Goal: Task Accomplishment & Management: Manage account settings

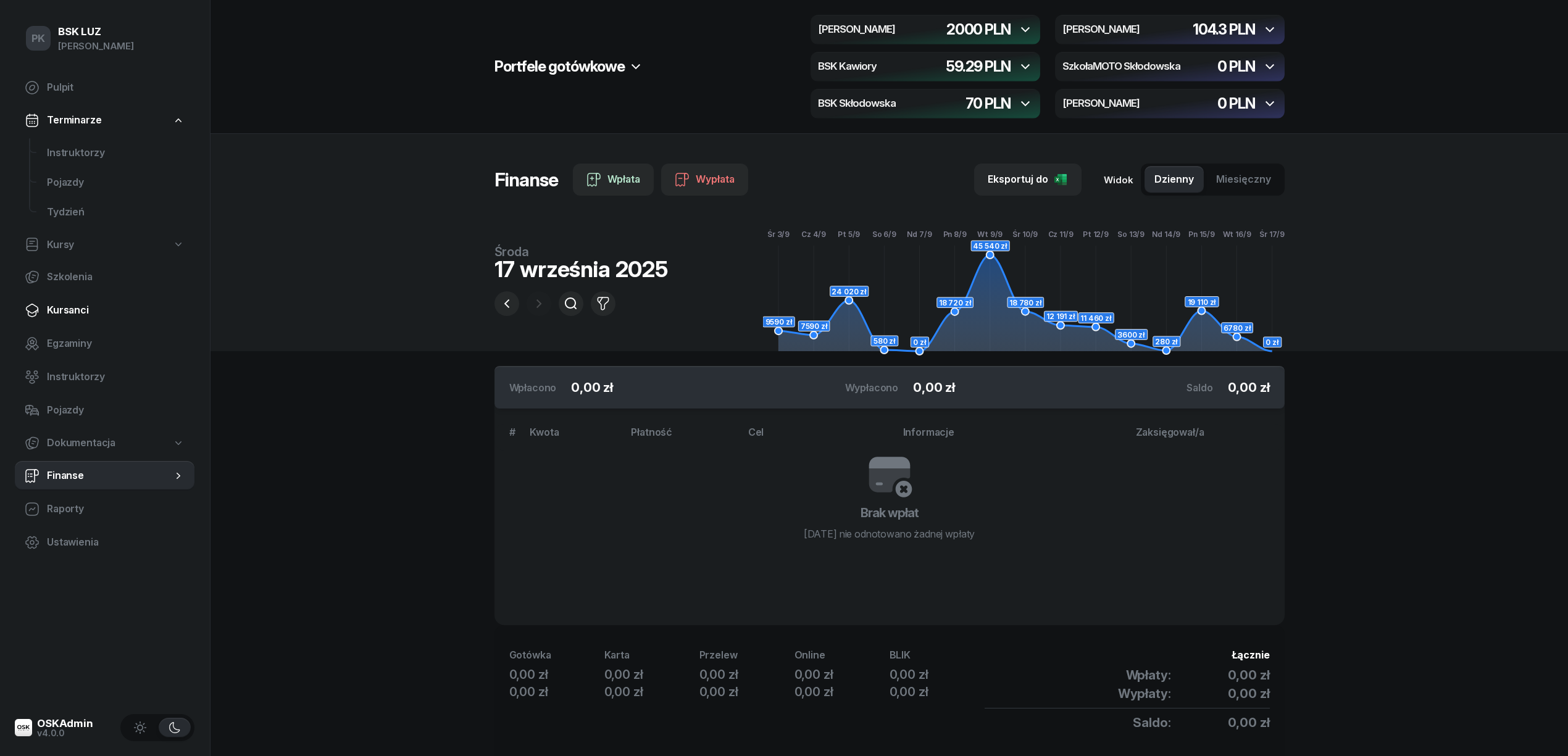
click at [77, 308] on span "Kursanci" at bounding box center [116, 310] width 137 height 16
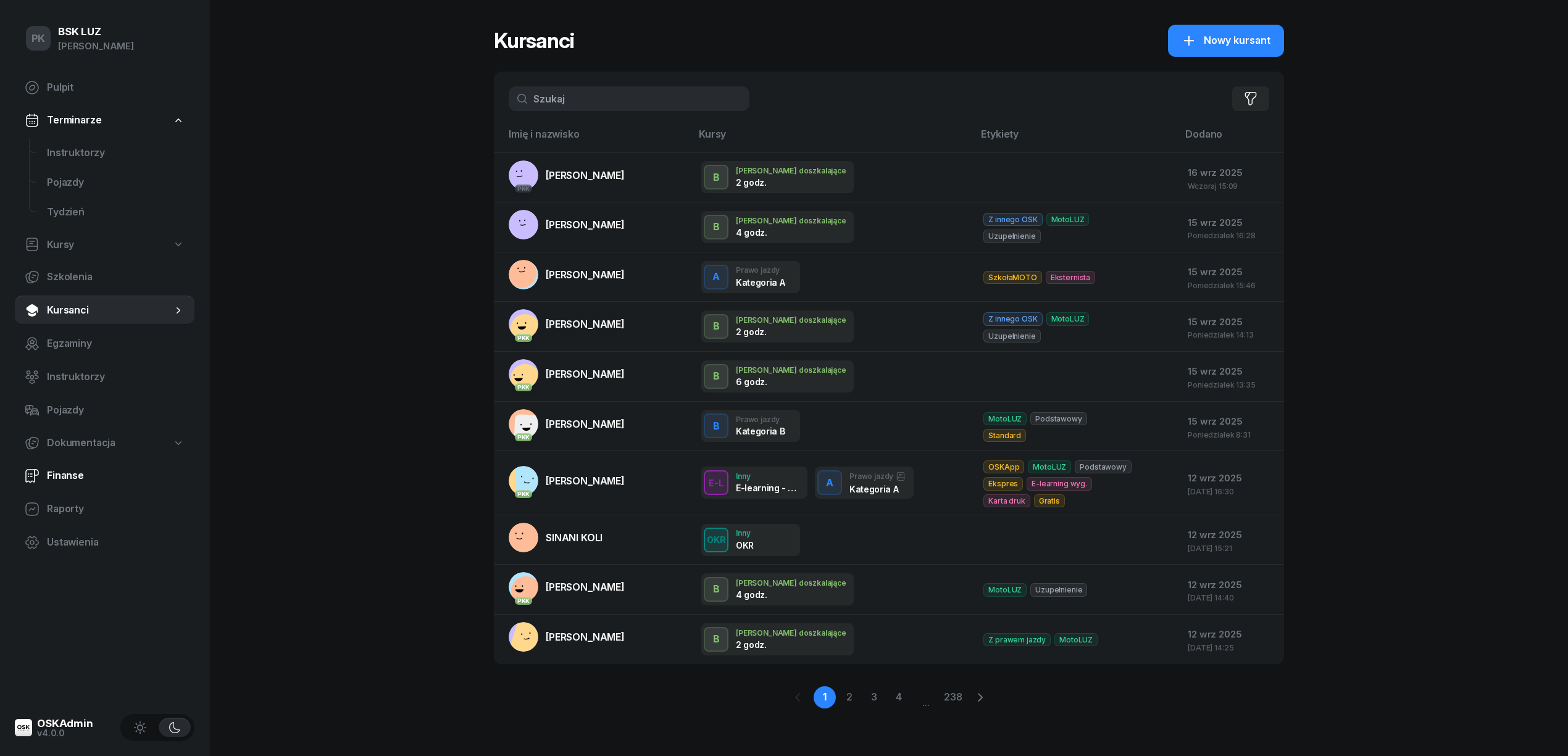
click at [67, 472] on span "Finanse" at bounding box center [116, 476] width 137 height 16
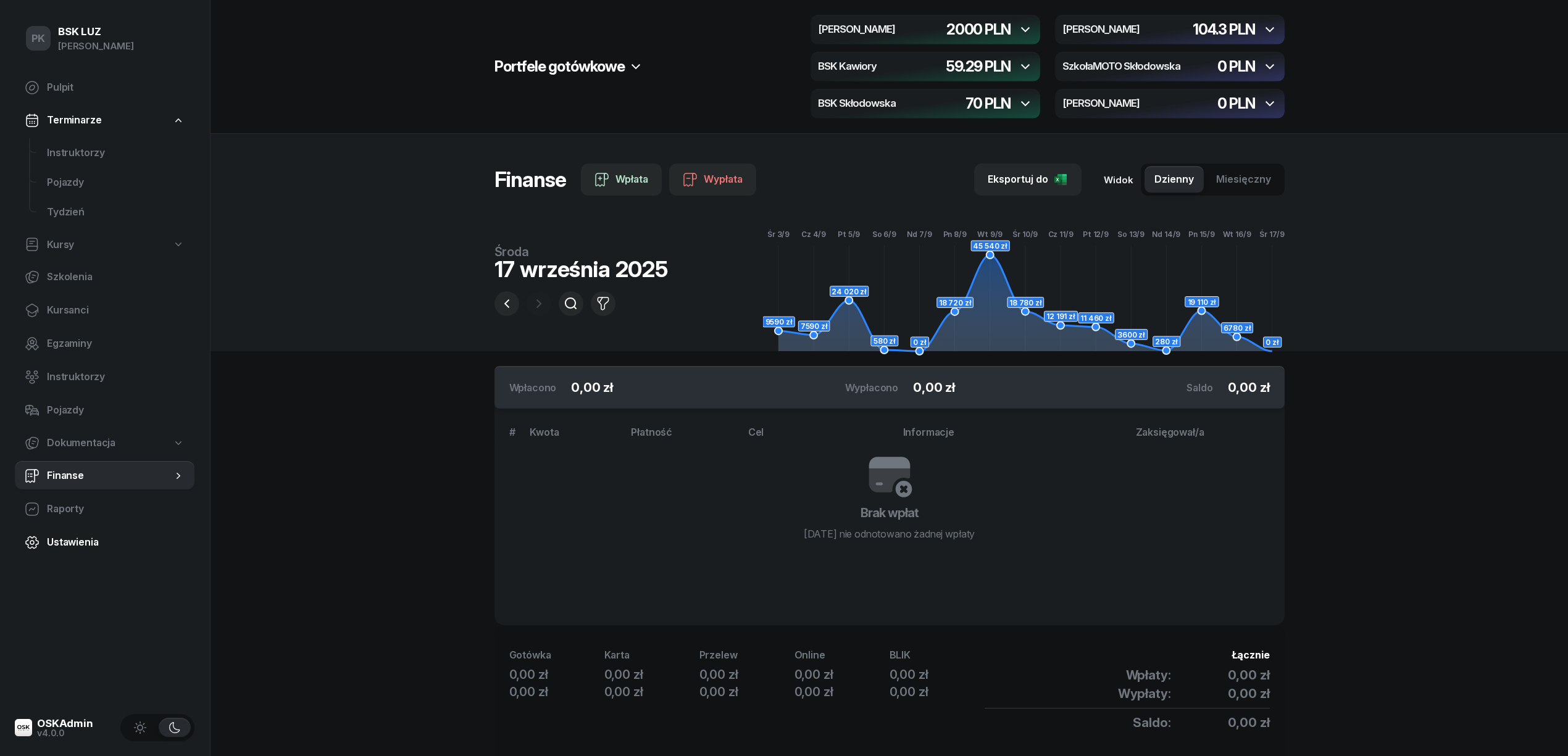
click at [70, 544] on span "Ustawienia" at bounding box center [116, 543] width 137 height 16
select select "06:00"
select select "22:00"
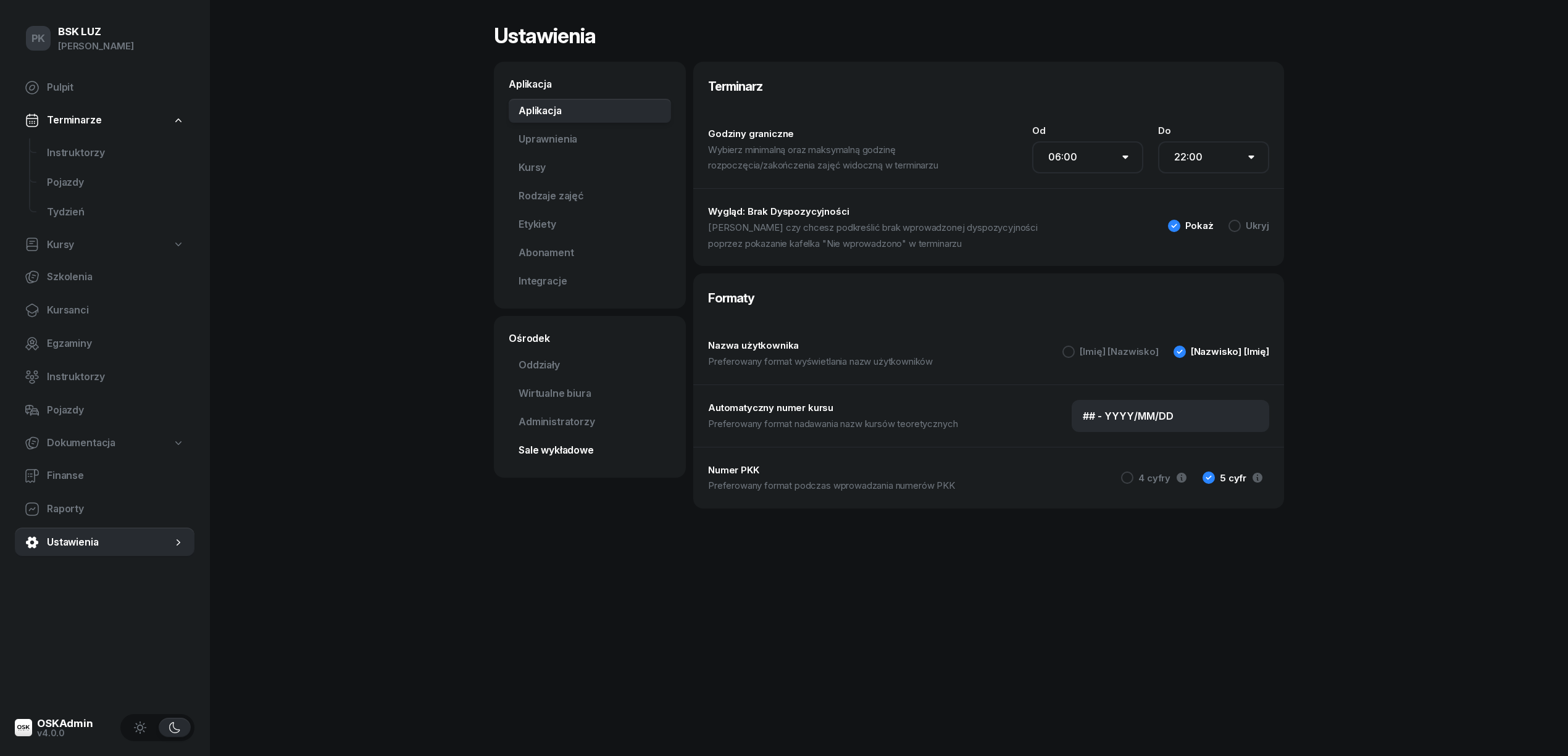
click at [571, 456] on link "Sale wykładowe" at bounding box center [590, 451] width 162 height 25
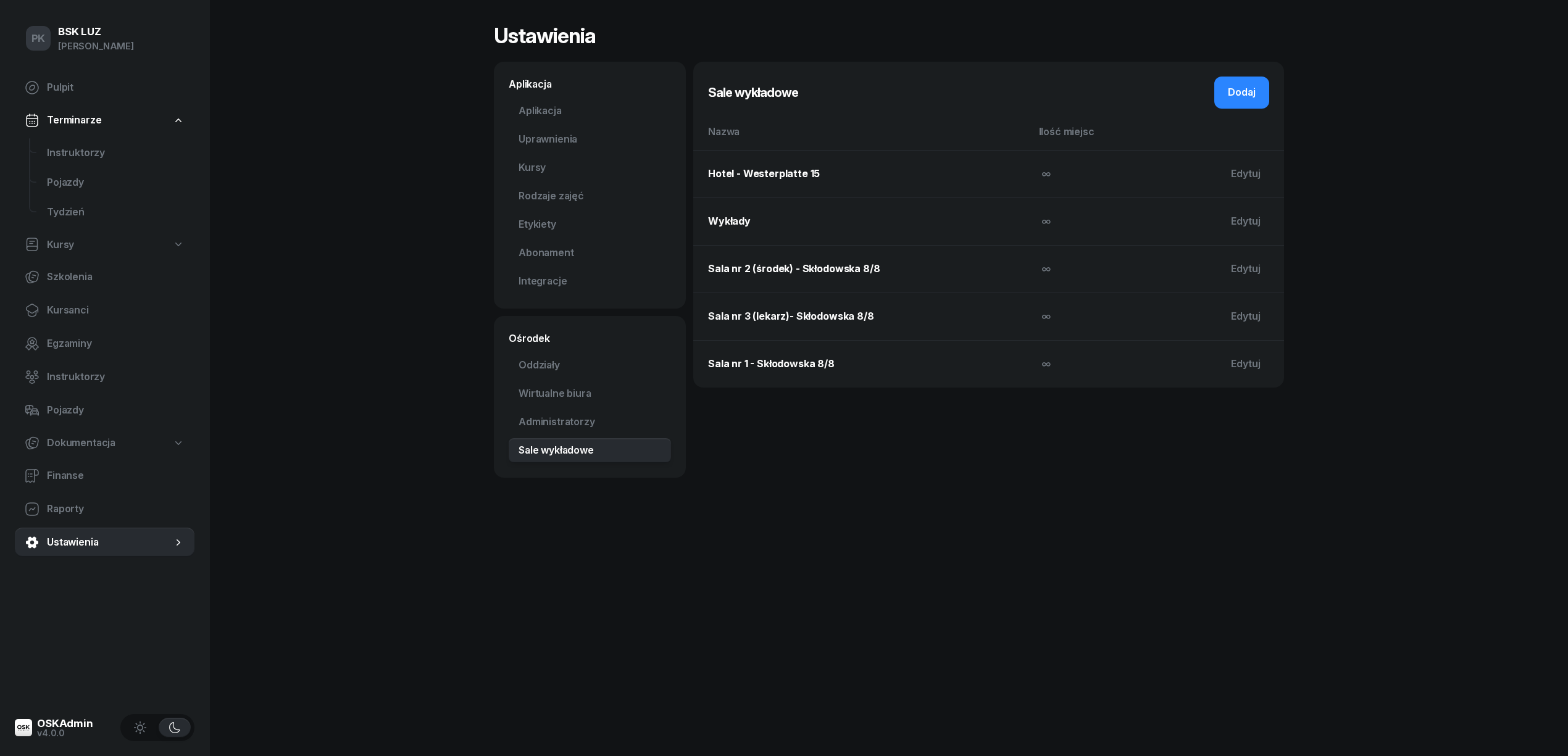
click at [73, 245] on span "Kursy" at bounding box center [61, 245] width 27 height 16
select select
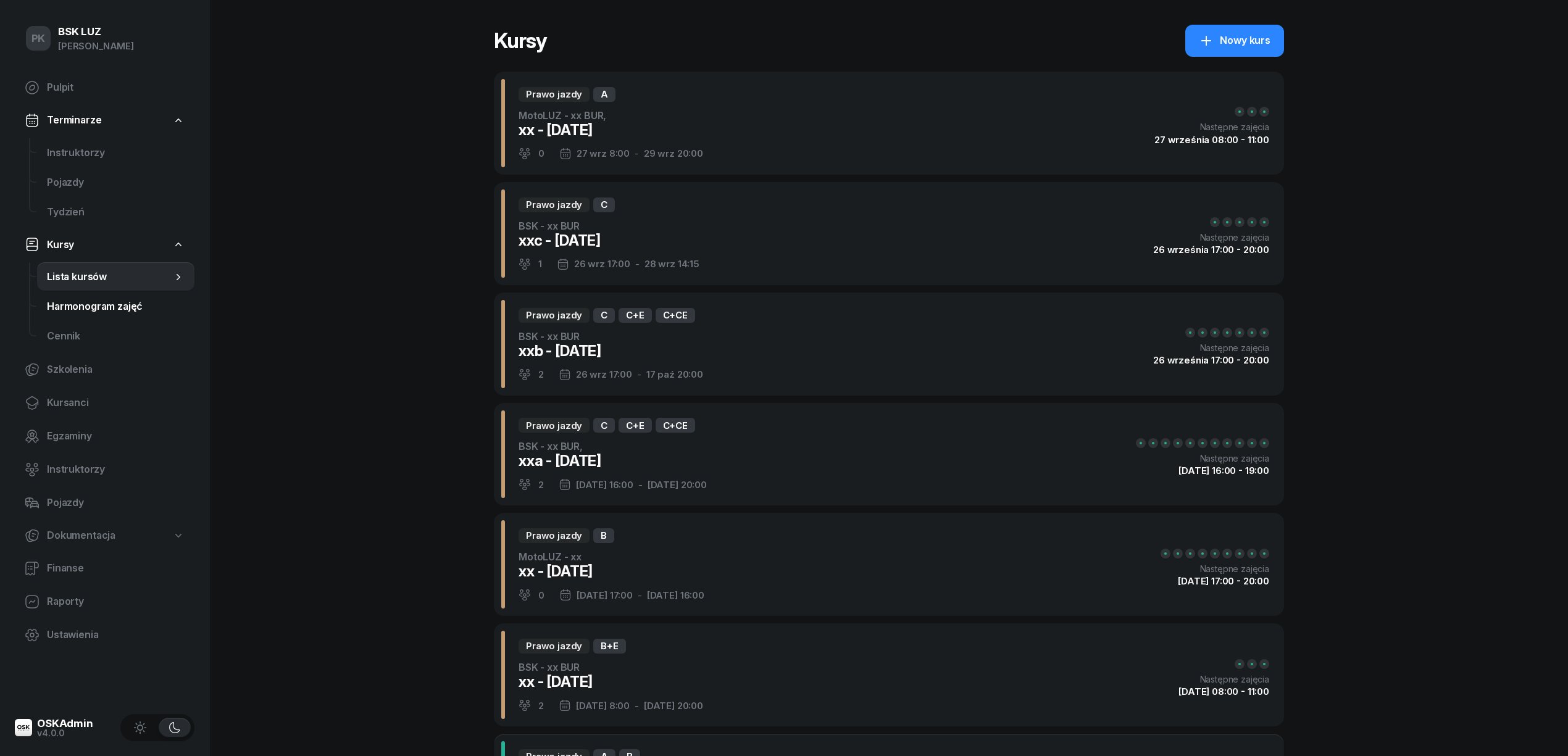
click at [84, 305] on span "Harmonogram zajęć" at bounding box center [116, 307] width 137 height 16
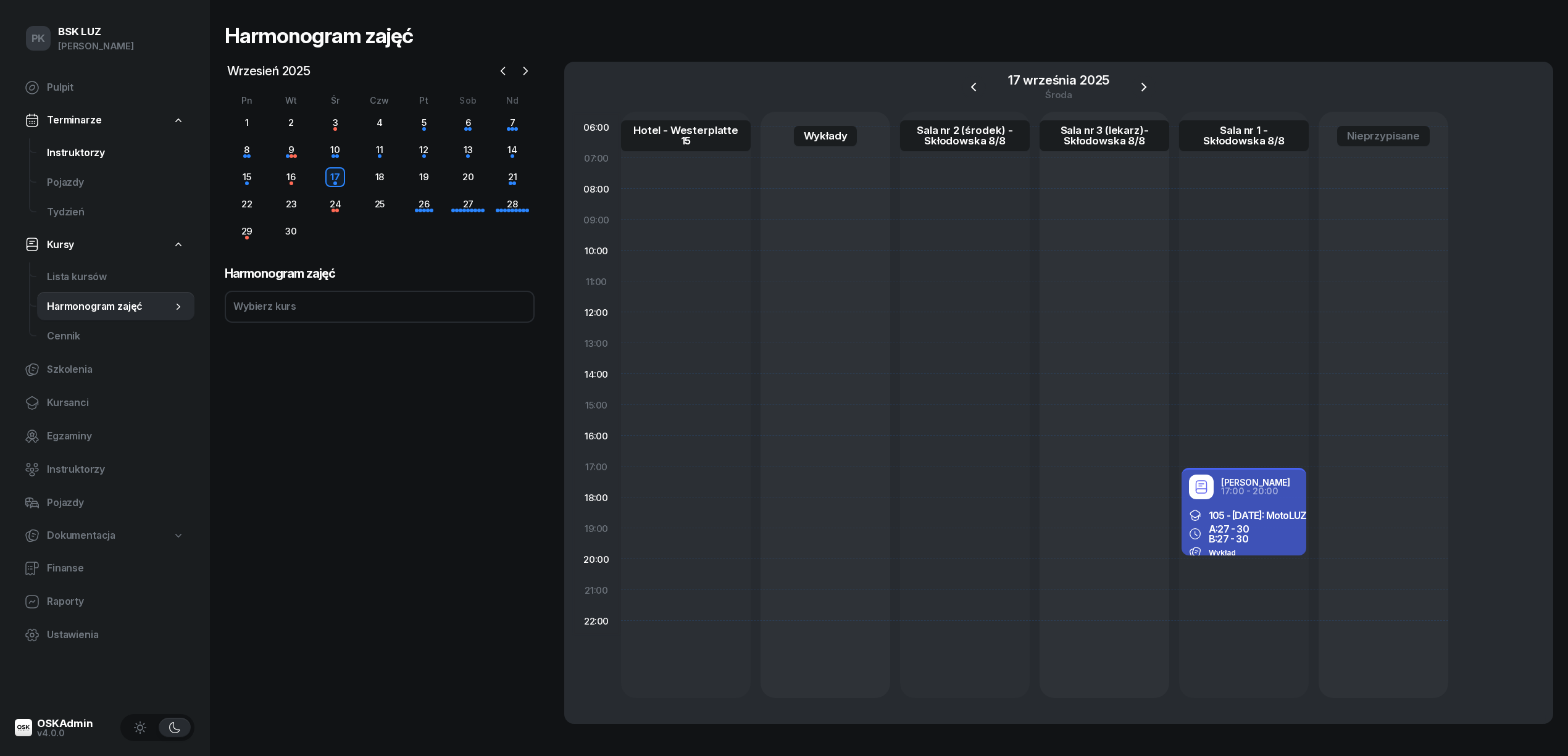
click at [86, 150] on span "Instruktorzy" at bounding box center [116, 153] width 137 height 16
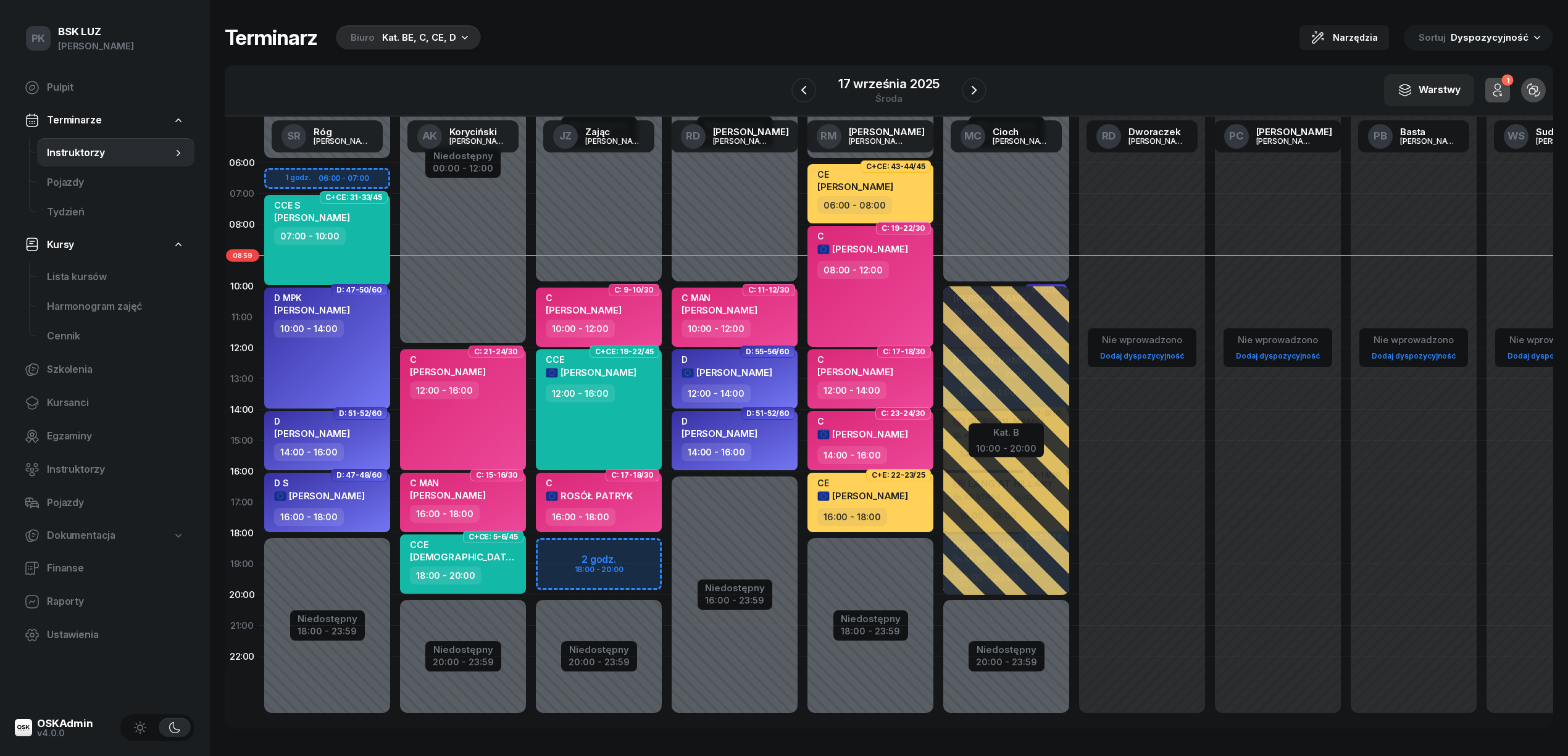
click at [411, 39] on div "Kat. BE, C, CE, D" at bounding box center [419, 37] width 74 height 15
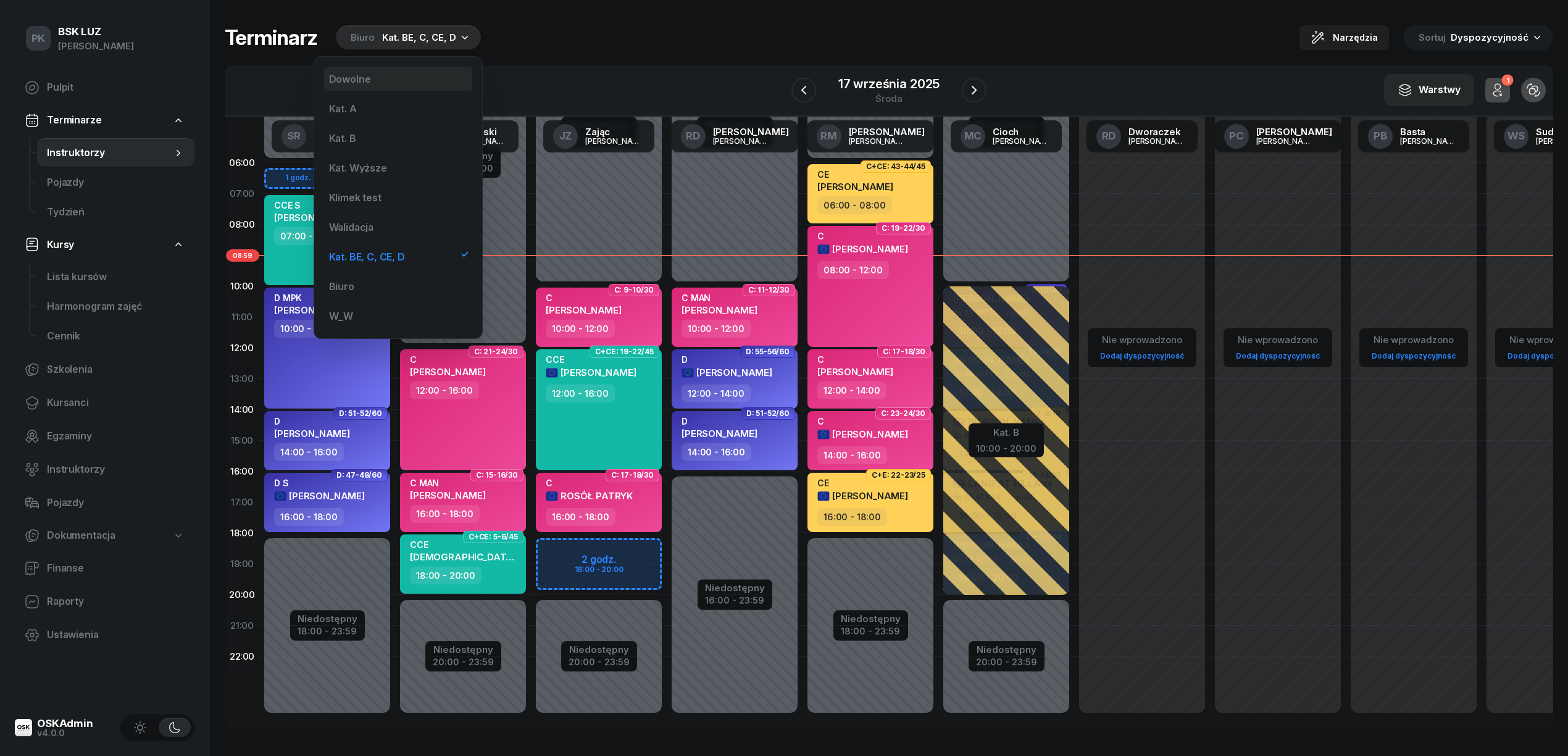
click at [389, 72] on div "Dowolne" at bounding box center [398, 79] width 148 height 25
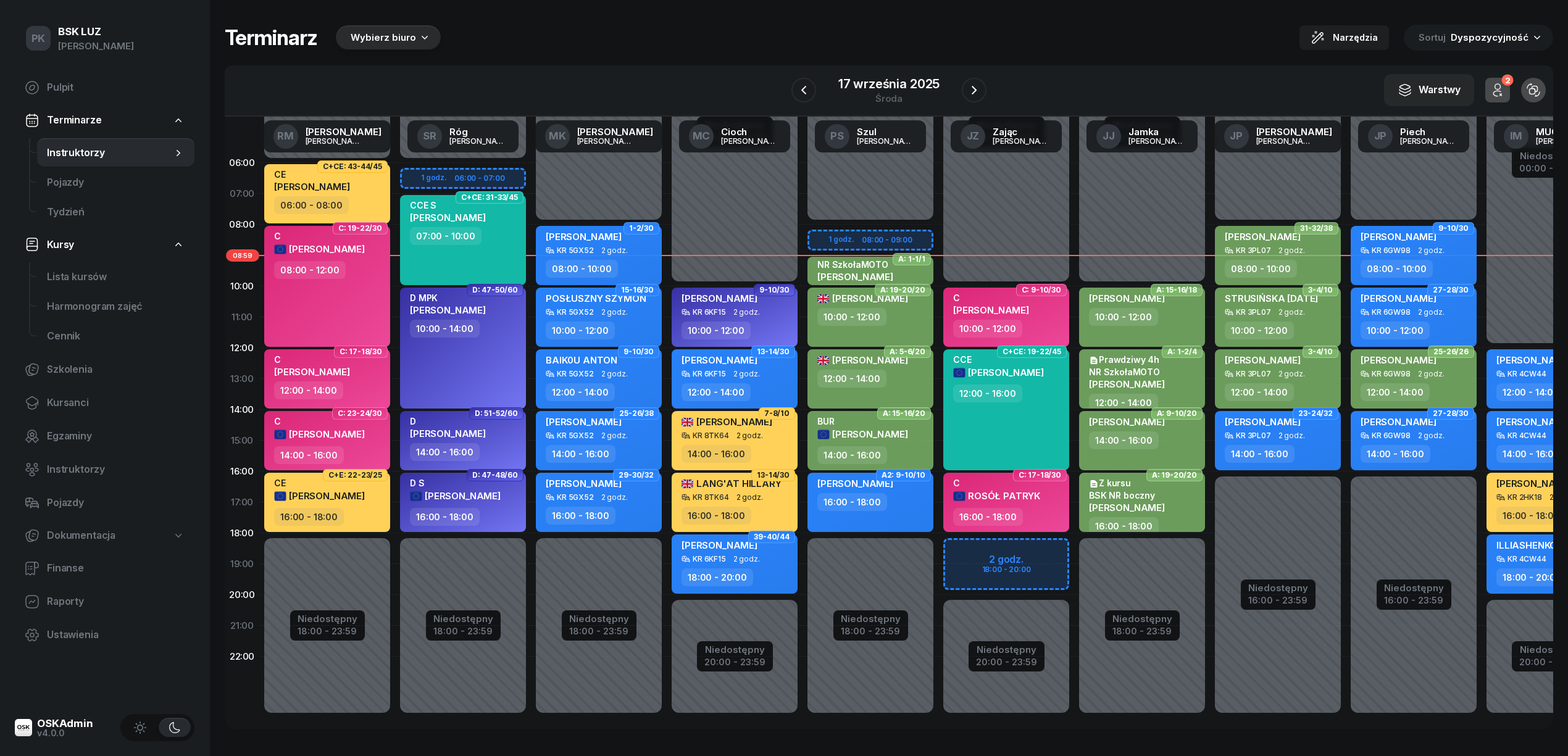
click at [420, 43] on div "Wybierz biuro" at bounding box center [389, 37] width 105 height 25
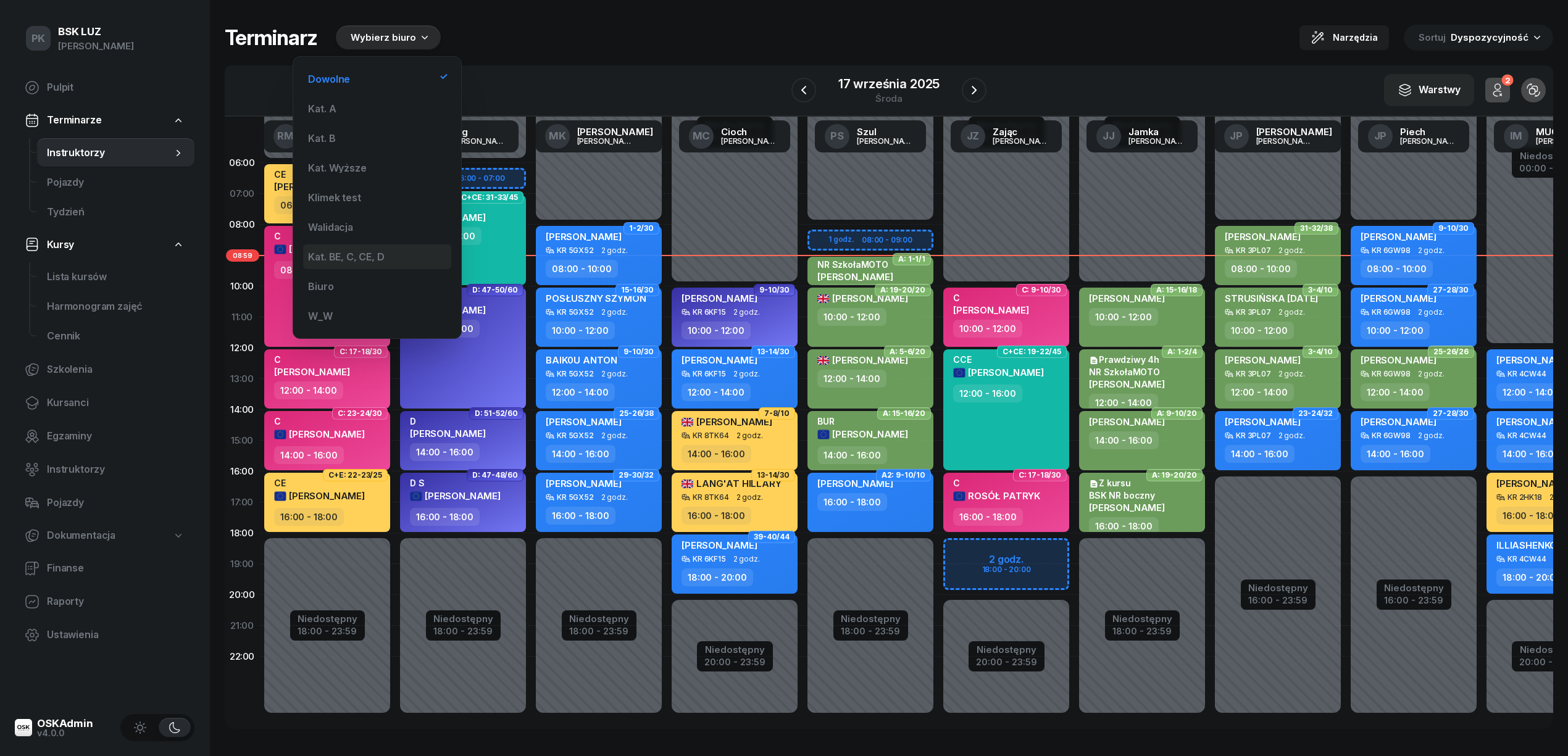
click at [350, 258] on div "Kat. BE, C, CE, D" at bounding box center [346, 257] width 76 height 10
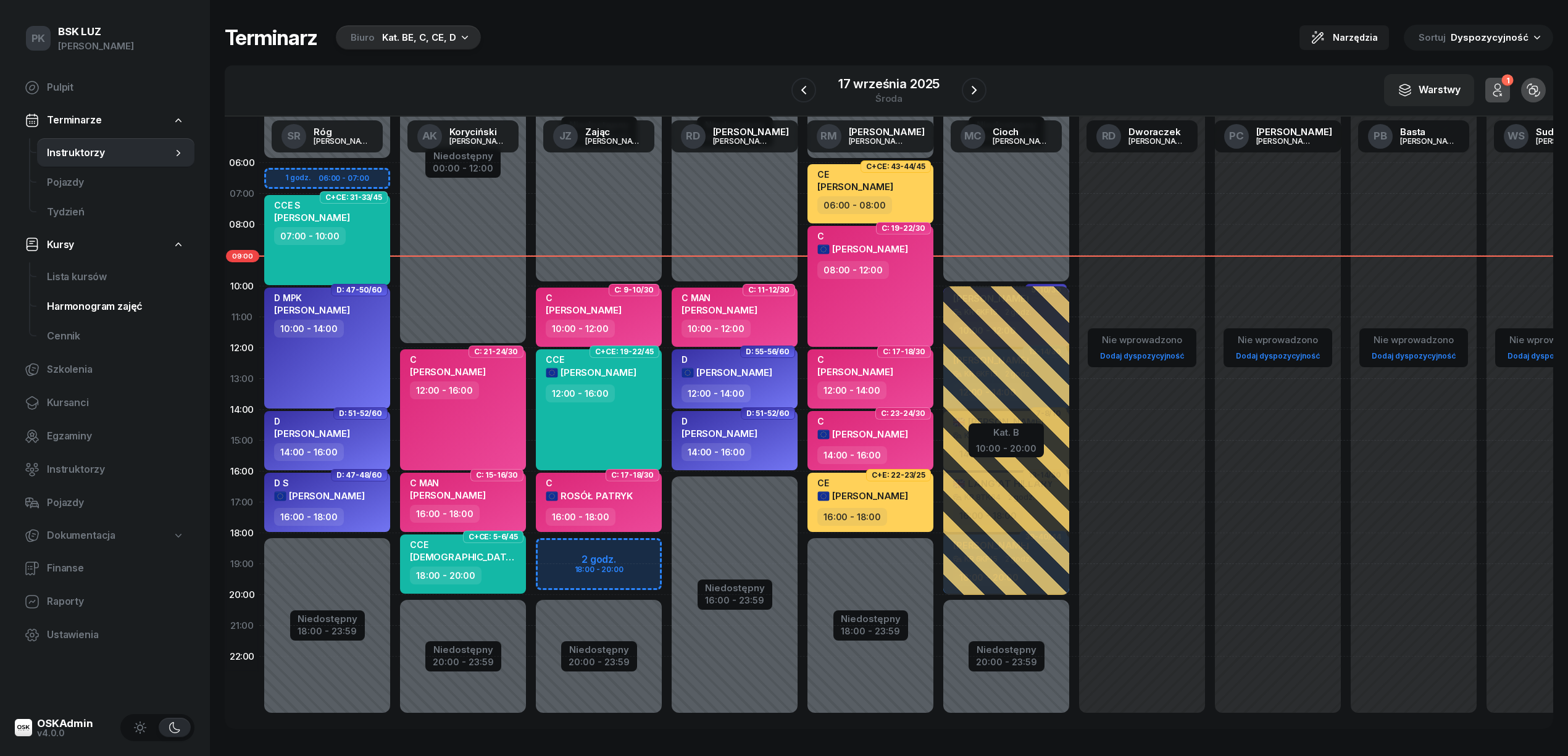
click at [110, 311] on span "Harmonogram zajęć" at bounding box center [116, 307] width 137 height 16
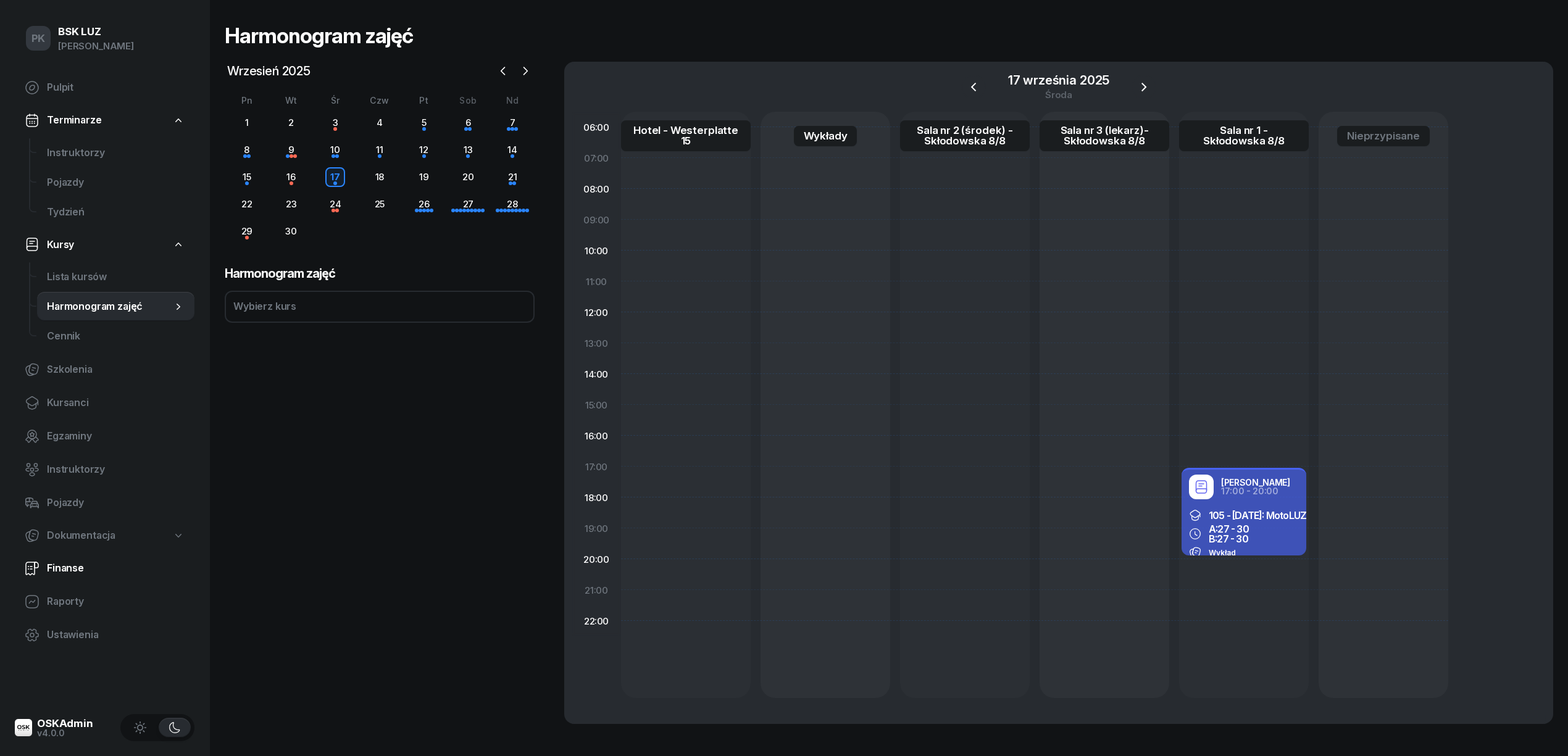
click at [78, 569] on span "Finanse" at bounding box center [116, 569] width 137 height 16
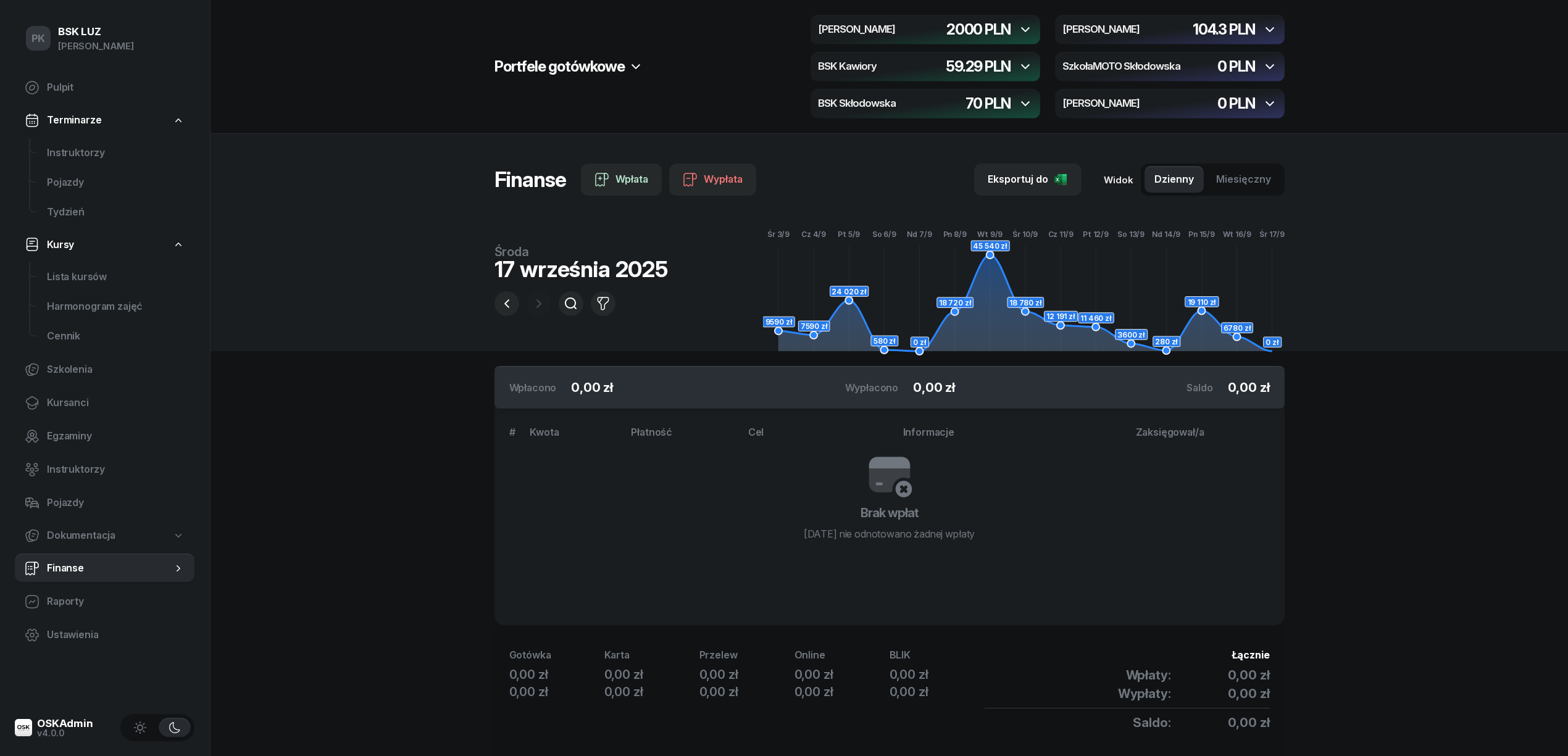
click at [937, 23] on div "button" at bounding box center [925, 29] width 230 height 29
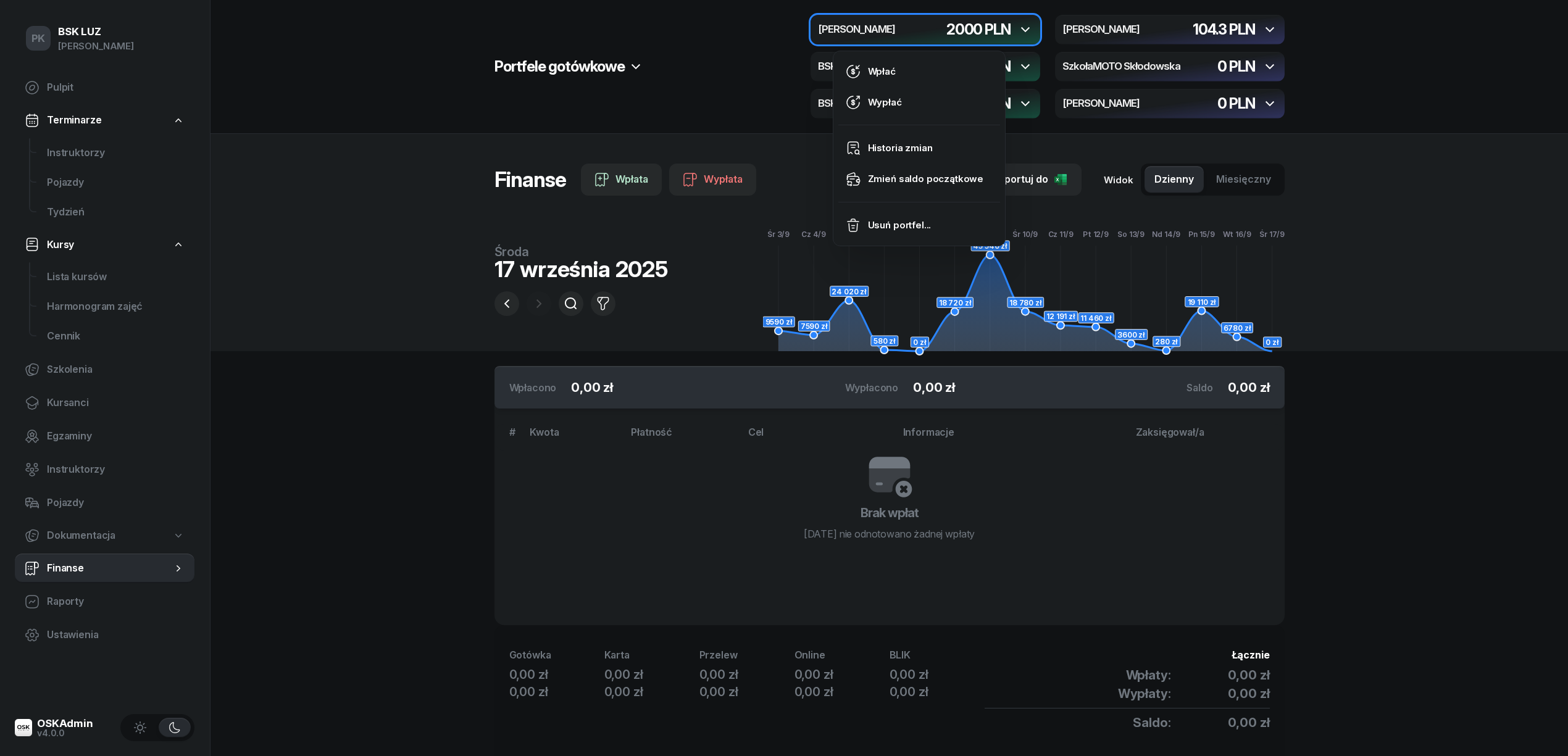
click at [937, 23] on div "button" at bounding box center [925, 29] width 230 height 29
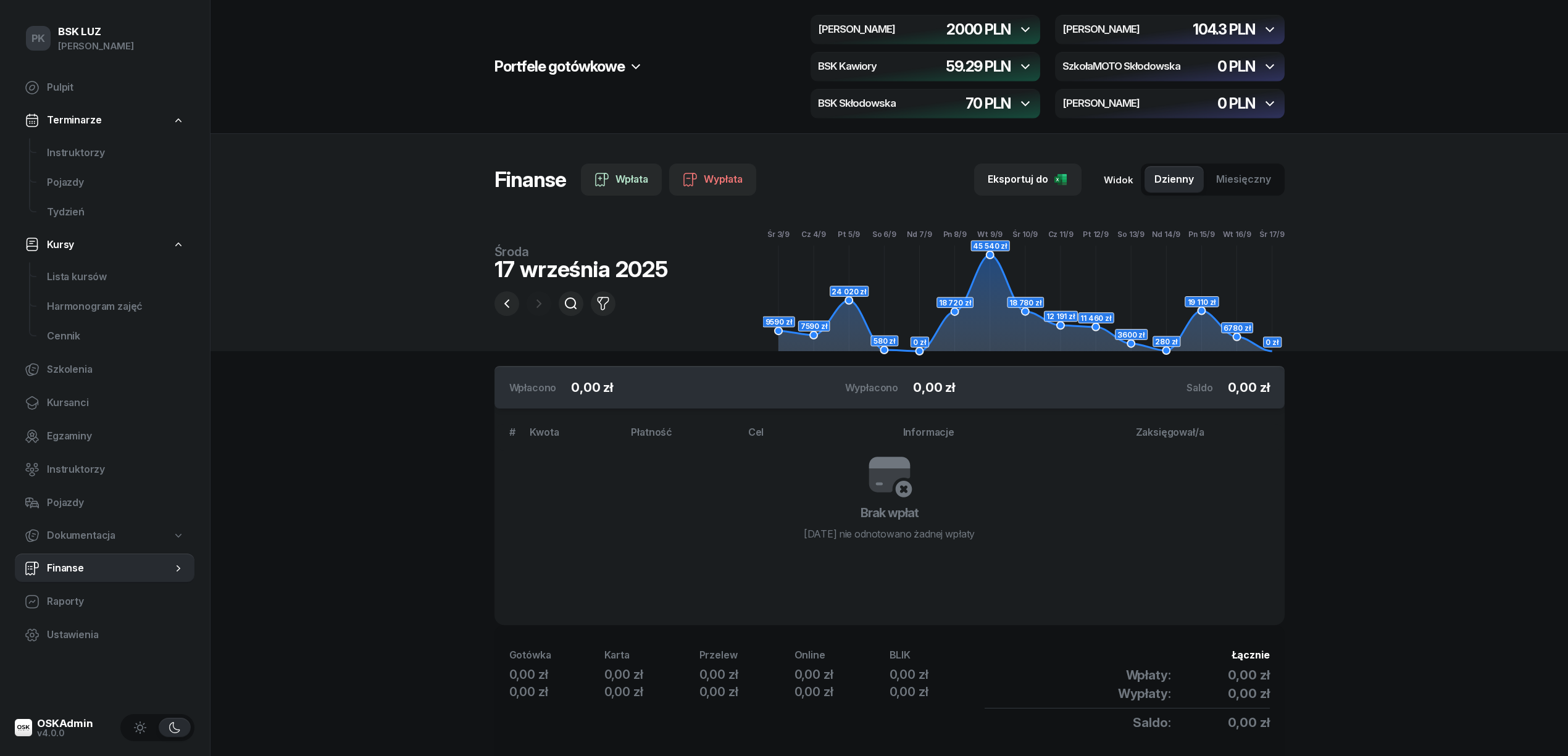
click at [628, 67] on icon at bounding box center [636, 66] width 15 height 15
click at [742, 55] on div "Portfele gotówkowe MotoLUZ Skłodowska 2000 PLN MotoLUZ Kawiory 104.3 PLN BSK Ka…" at bounding box center [890, 67] width 790 height 103
click at [289, 487] on section "Portfele gotówkowe MotoLUZ Skłodowska 2000 PLN MotoLUZ Kawiory 104.3 PLN BSK Ka…" at bounding box center [889, 399] width 1358 height 799
click at [91, 307] on span "Harmonogram zajęć" at bounding box center [116, 307] width 137 height 16
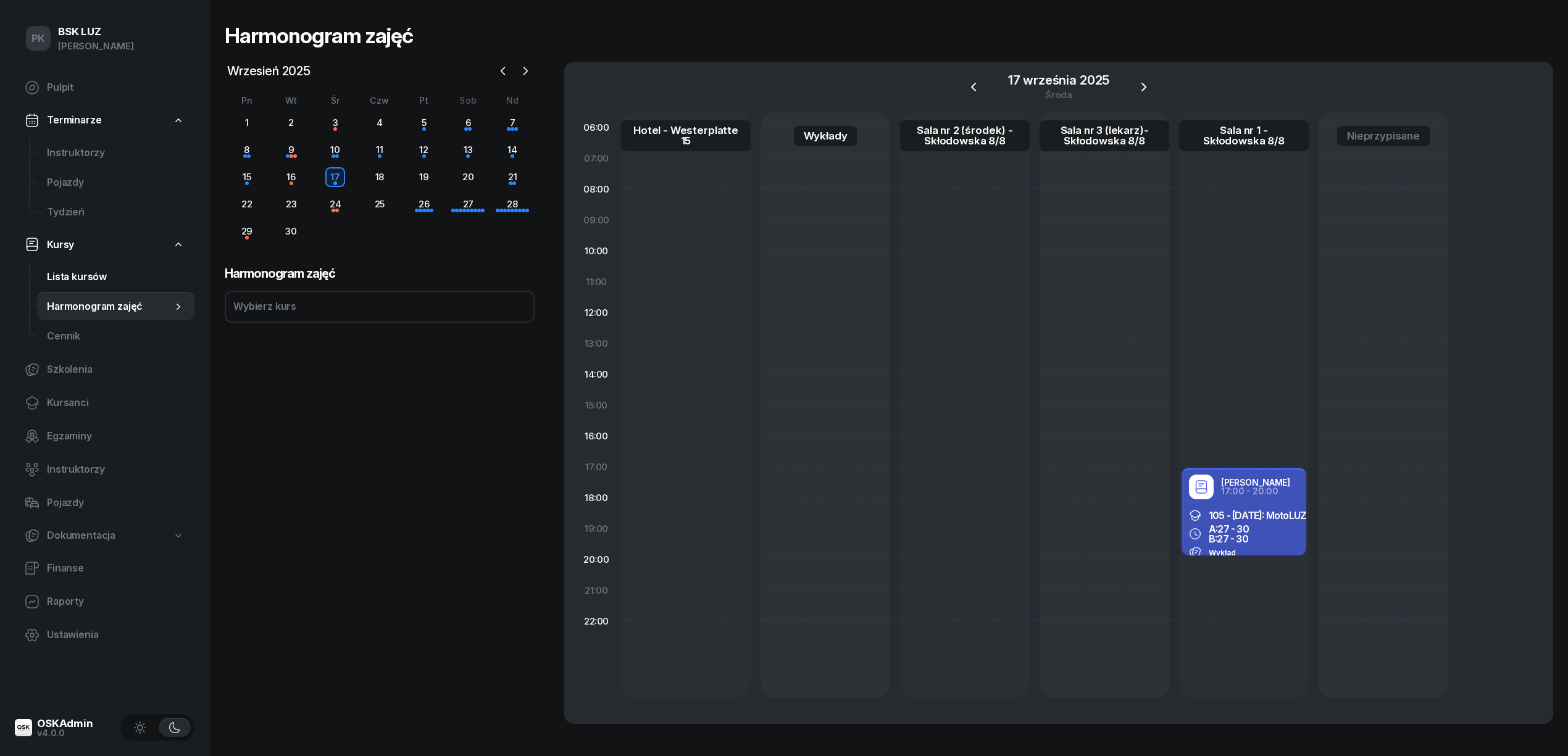
click at [91, 277] on span "Lista kursów" at bounding box center [116, 277] width 137 height 16
select select
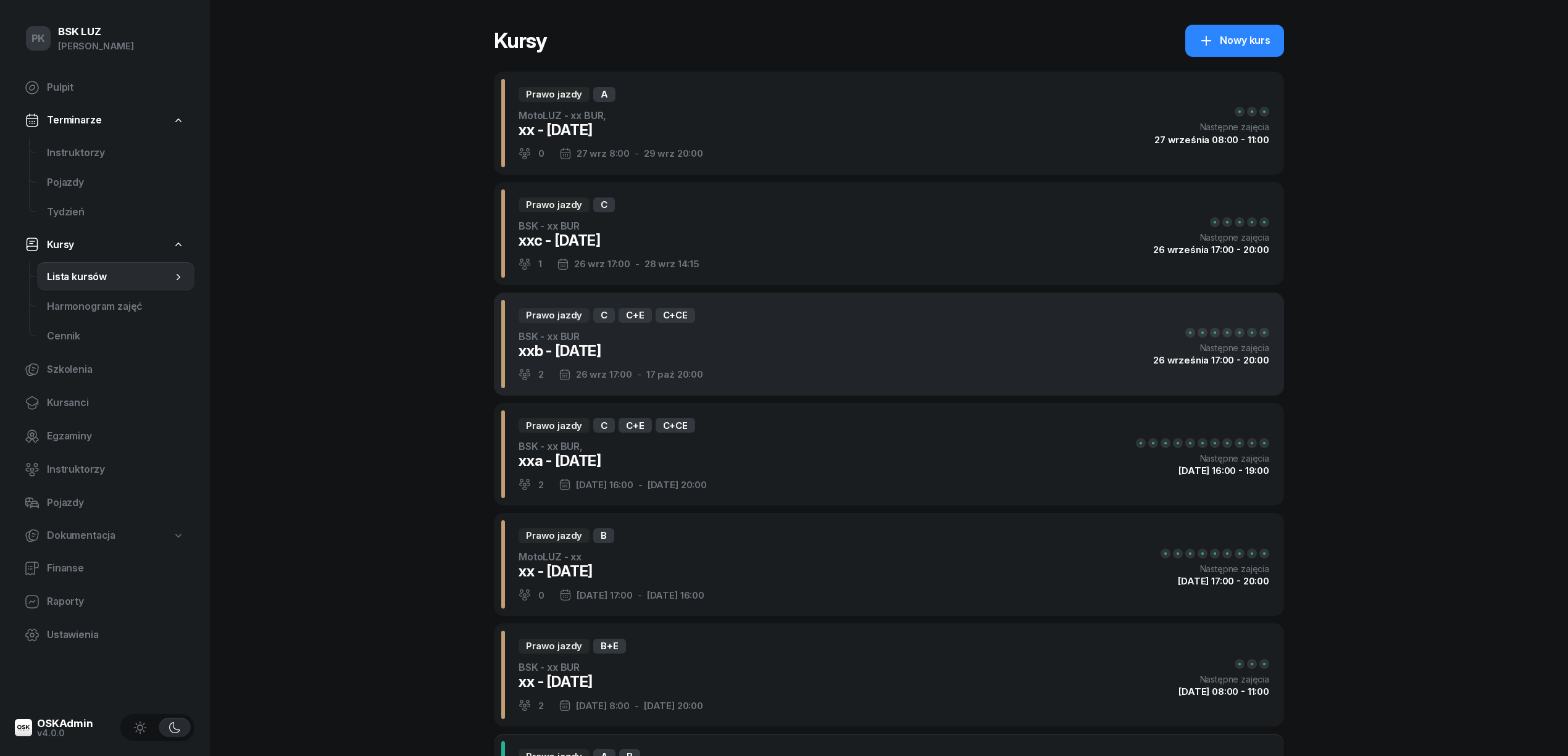
click at [754, 368] on div "Prawo jazdy C C+E C+CE BSK - xx BUR xxb - [DATE] 2 [DATE] 17:00 - [DATE] 20:00 …" at bounding box center [889, 344] width 790 height 103
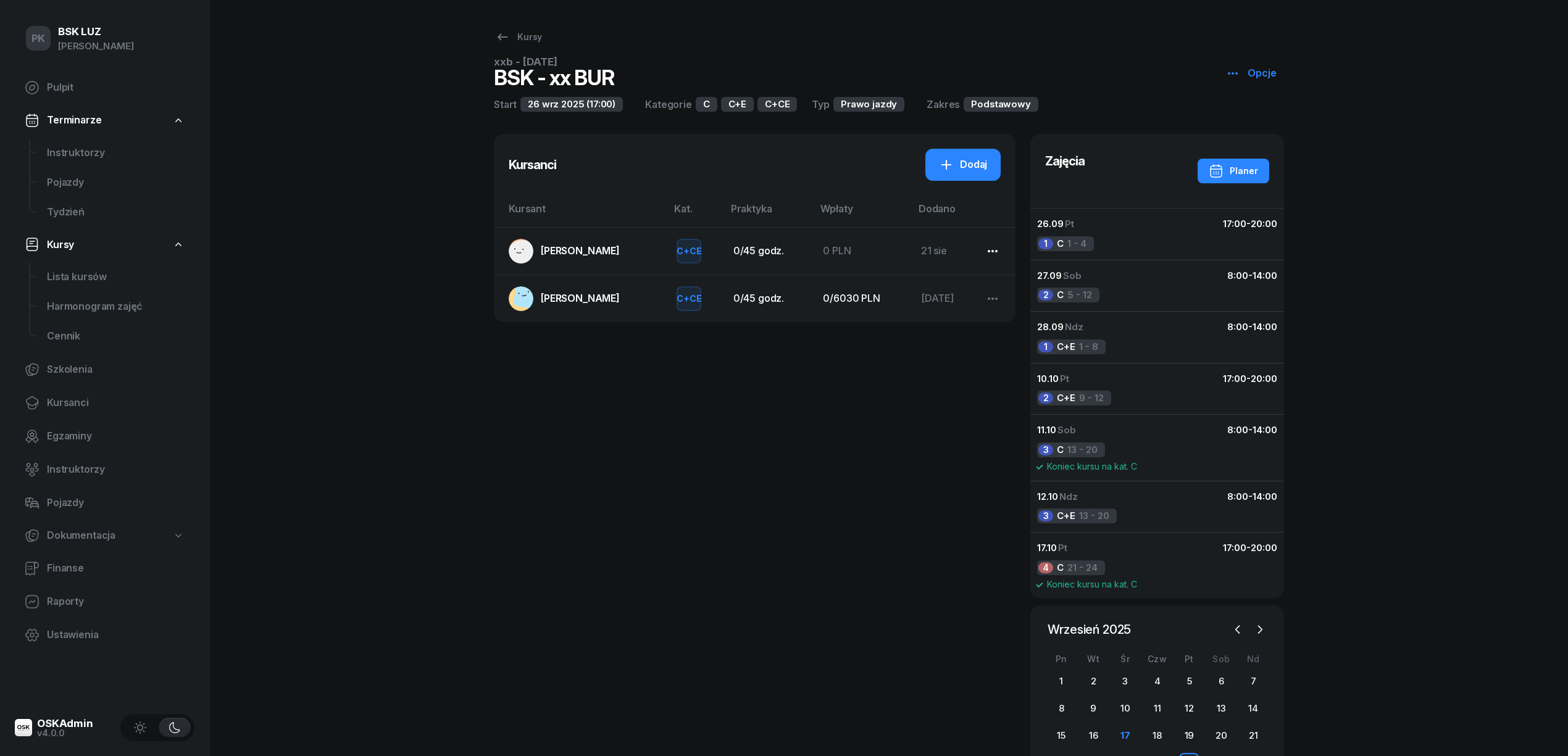
click at [989, 244] on icon "button" at bounding box center [992, 251] width 15 height 15
click at [994, 296] on div "Wypisz z kursu" at bounding box center [1026, 300] width 70 height 16
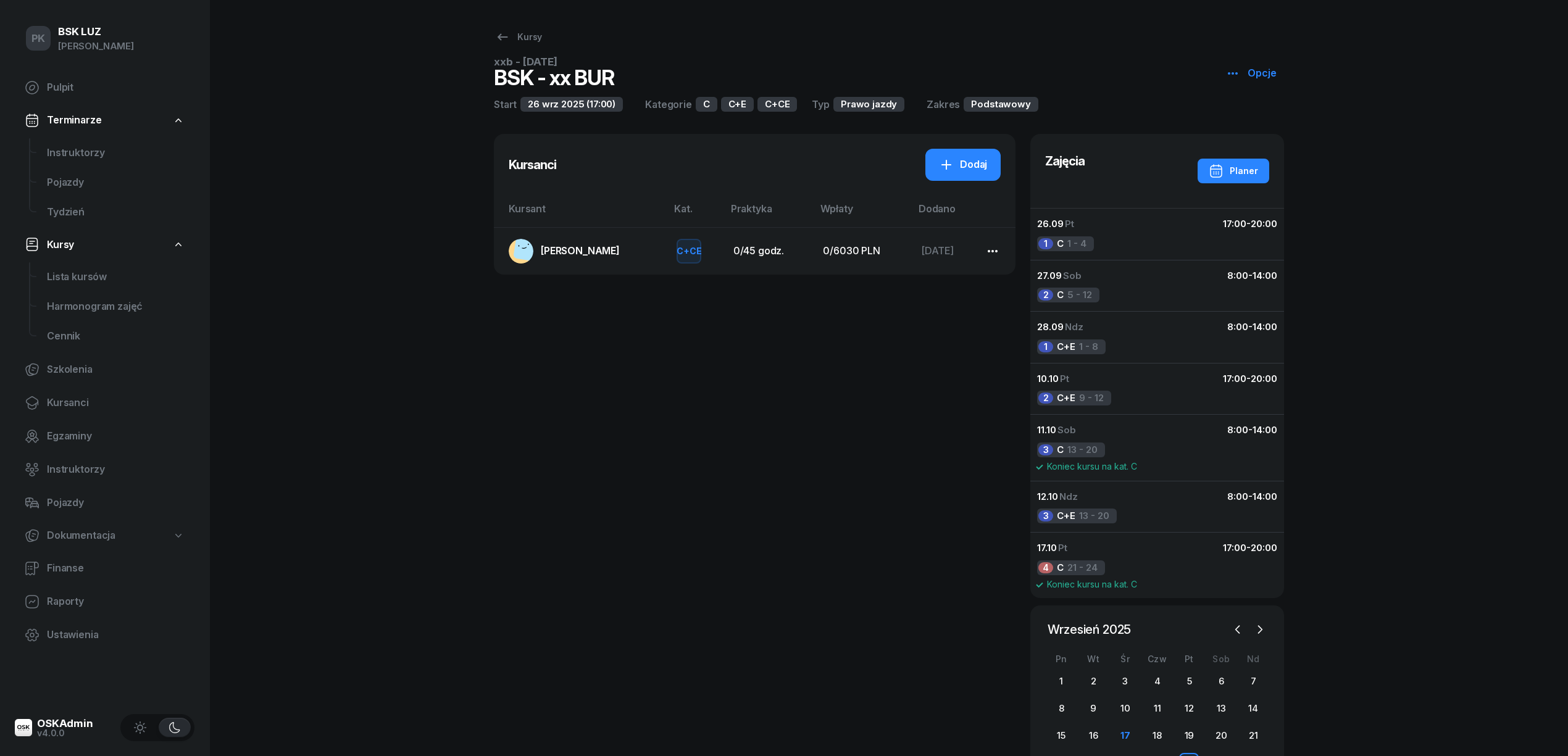
click at [991, 247] on icon "button" at bounding box center [992, 251] width 15 height 15
click at [999, 300] on div "Wypisz z kursu" at bounding box center [1026, 300] width 70 height 16
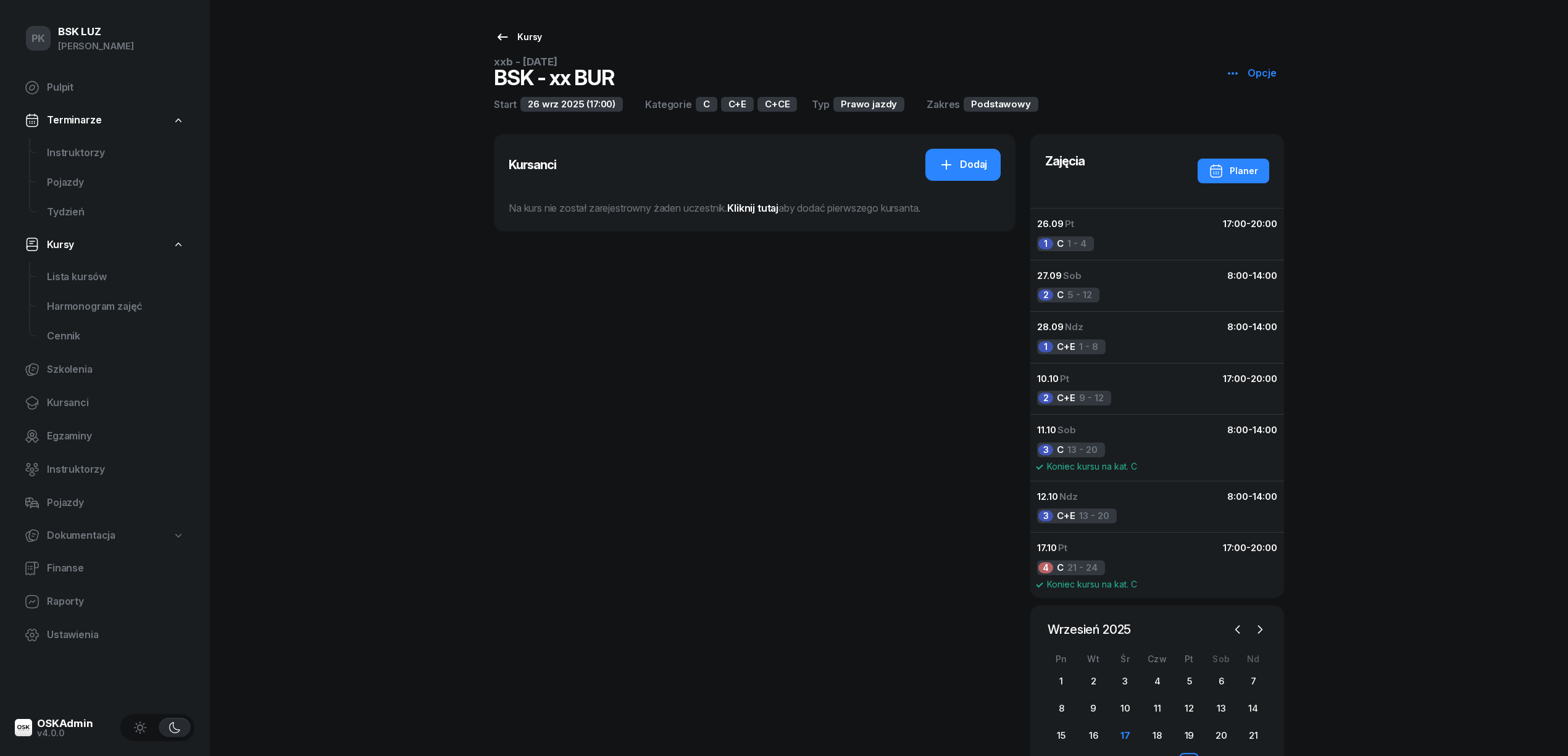
click at [519, 33] on div "Kursy" at bounding box center [518, 37] width 47 height 15
select select
